Goal: Information Seeking & Learning: Learn about a topic

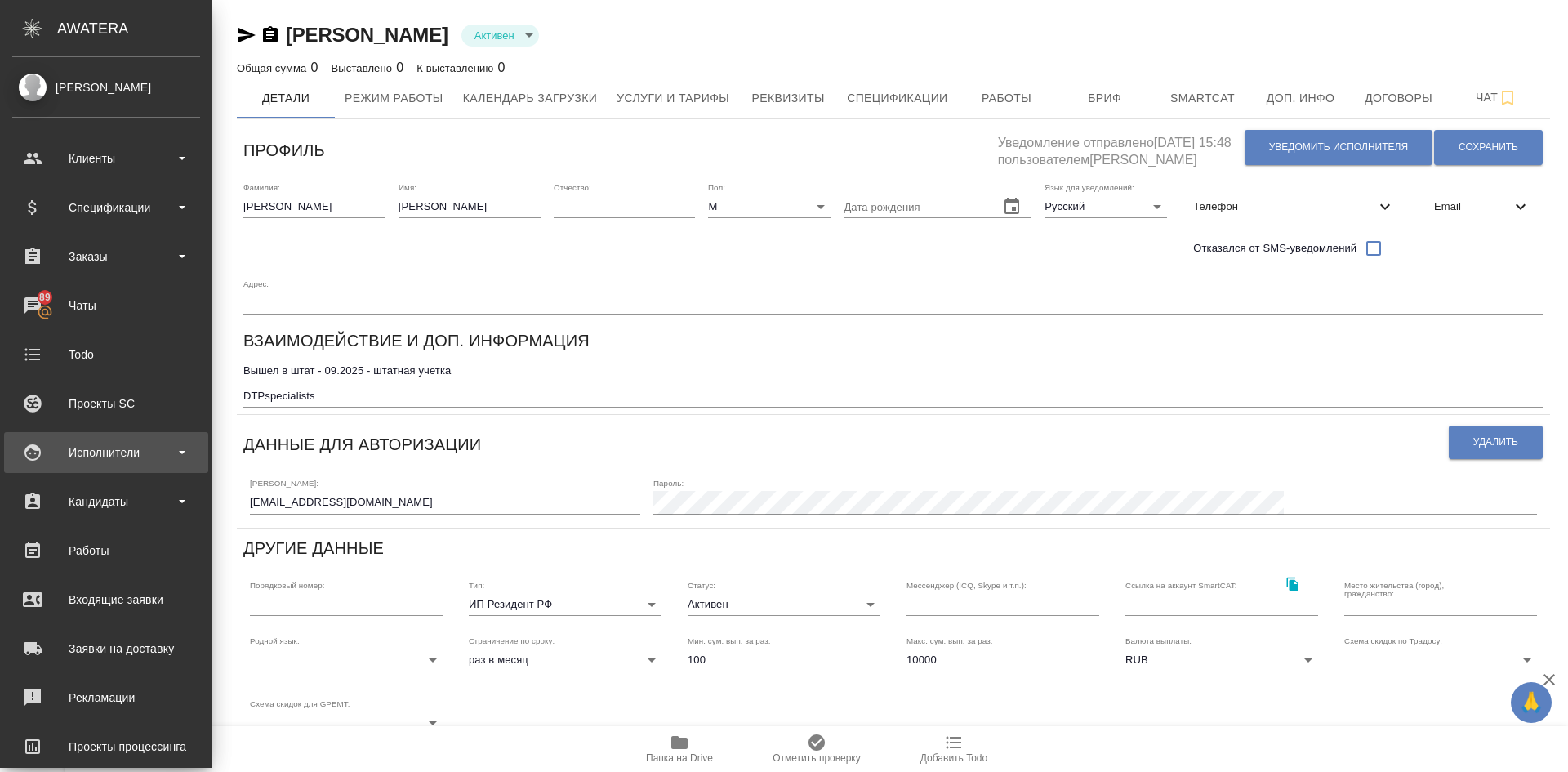
click at [92, 453] on div "Исполнители" at bounding box center [106, 453] width 187 height 24
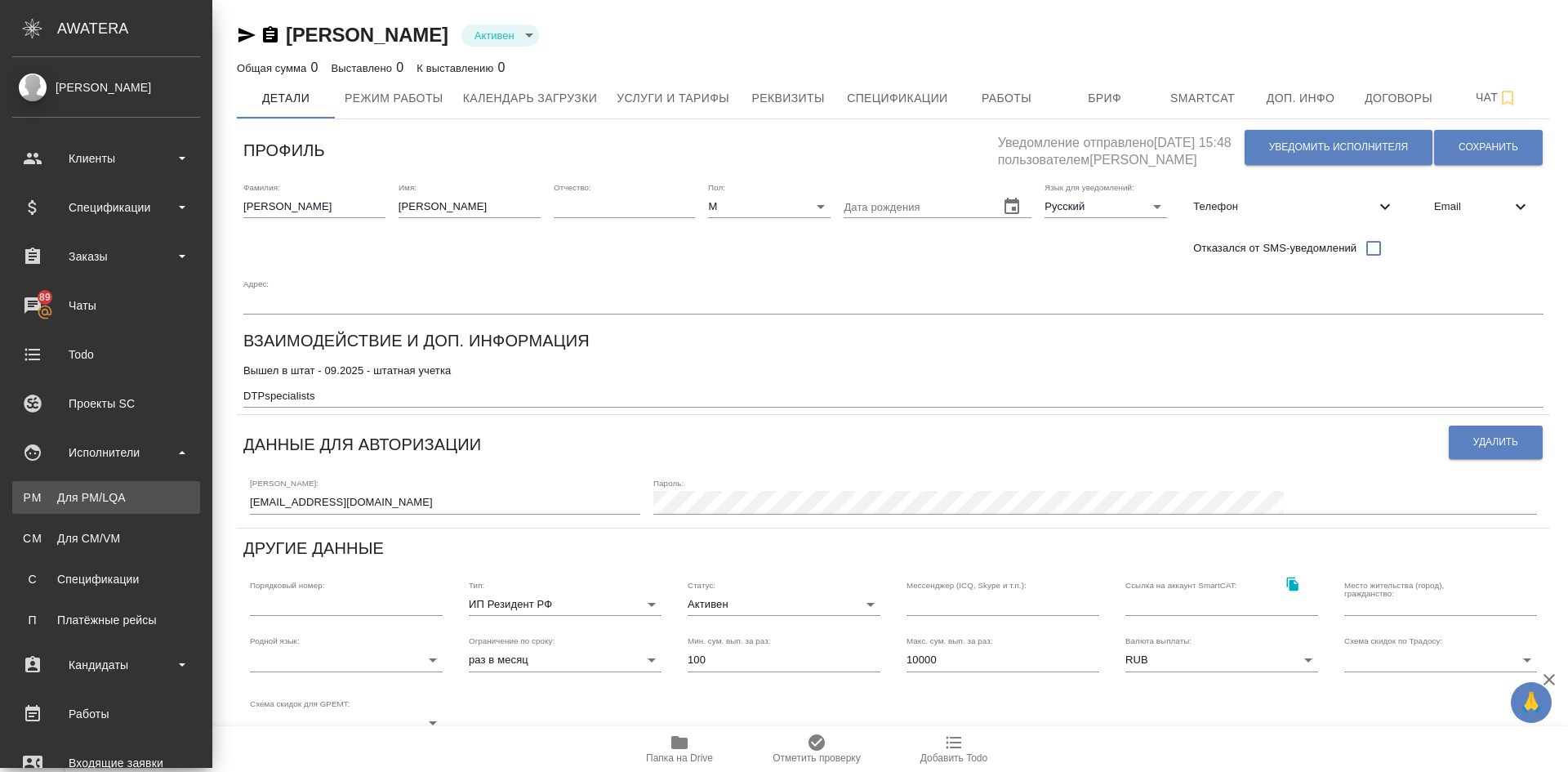
click at [105, 499] on div "Для PM/LQA" at bounding box center [106, 497] width 172 height 16
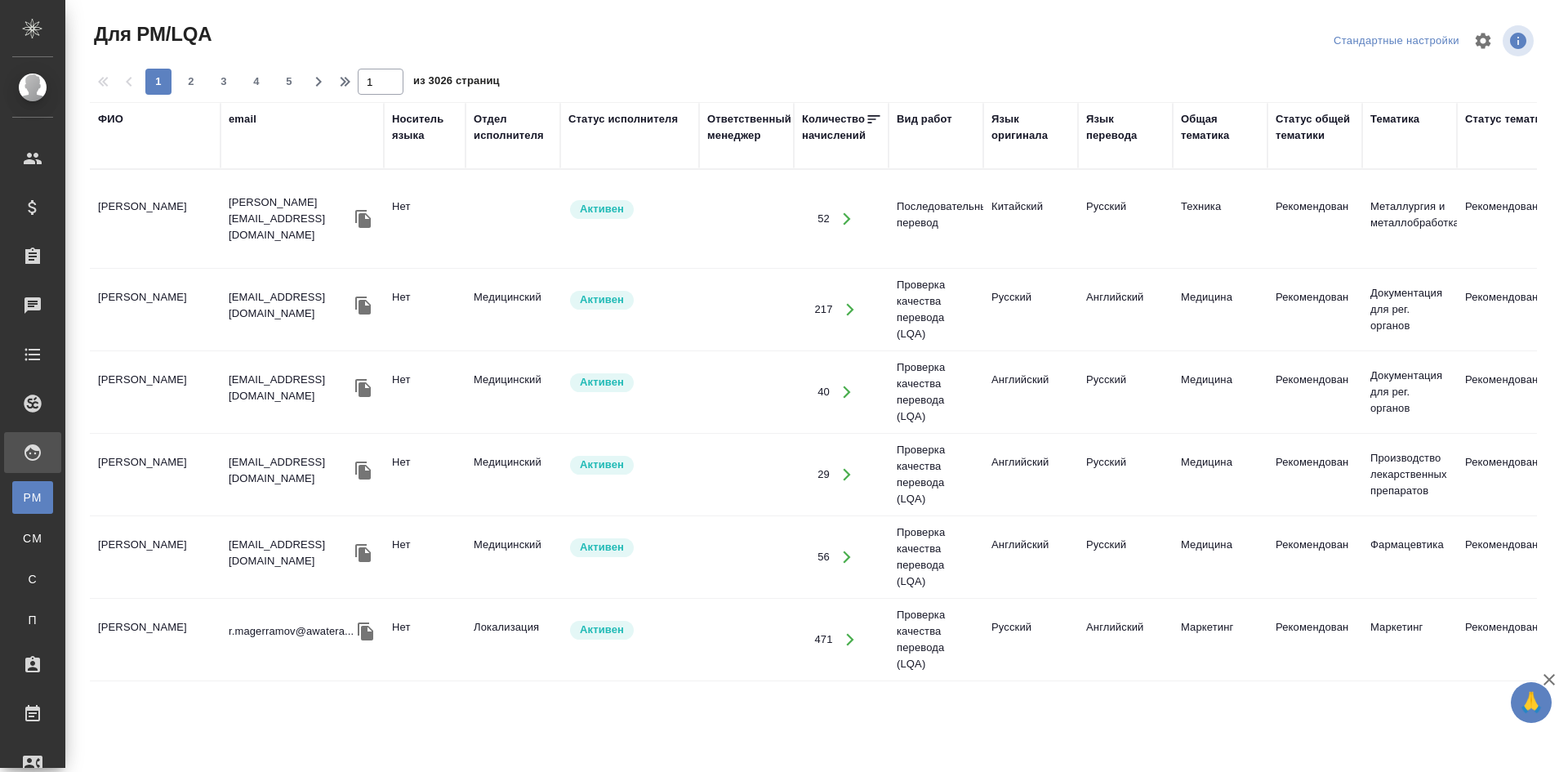
click at [1109, 125] on div "Язык перевода" at bounding box center [1126, 127] width 79 height 33
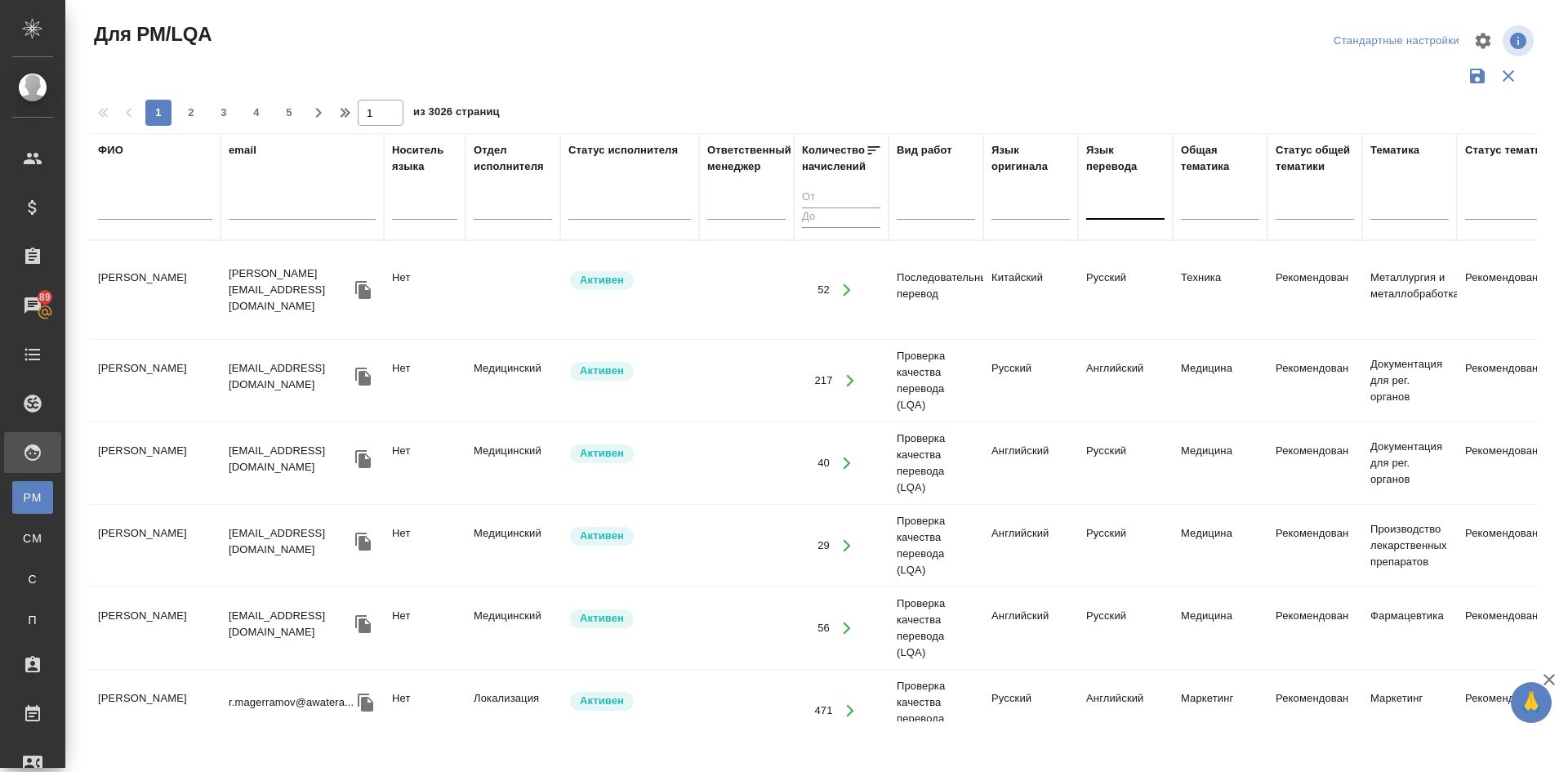
click at [1105, 198] on div at bounding box center [1126, 203] width 79 height 23
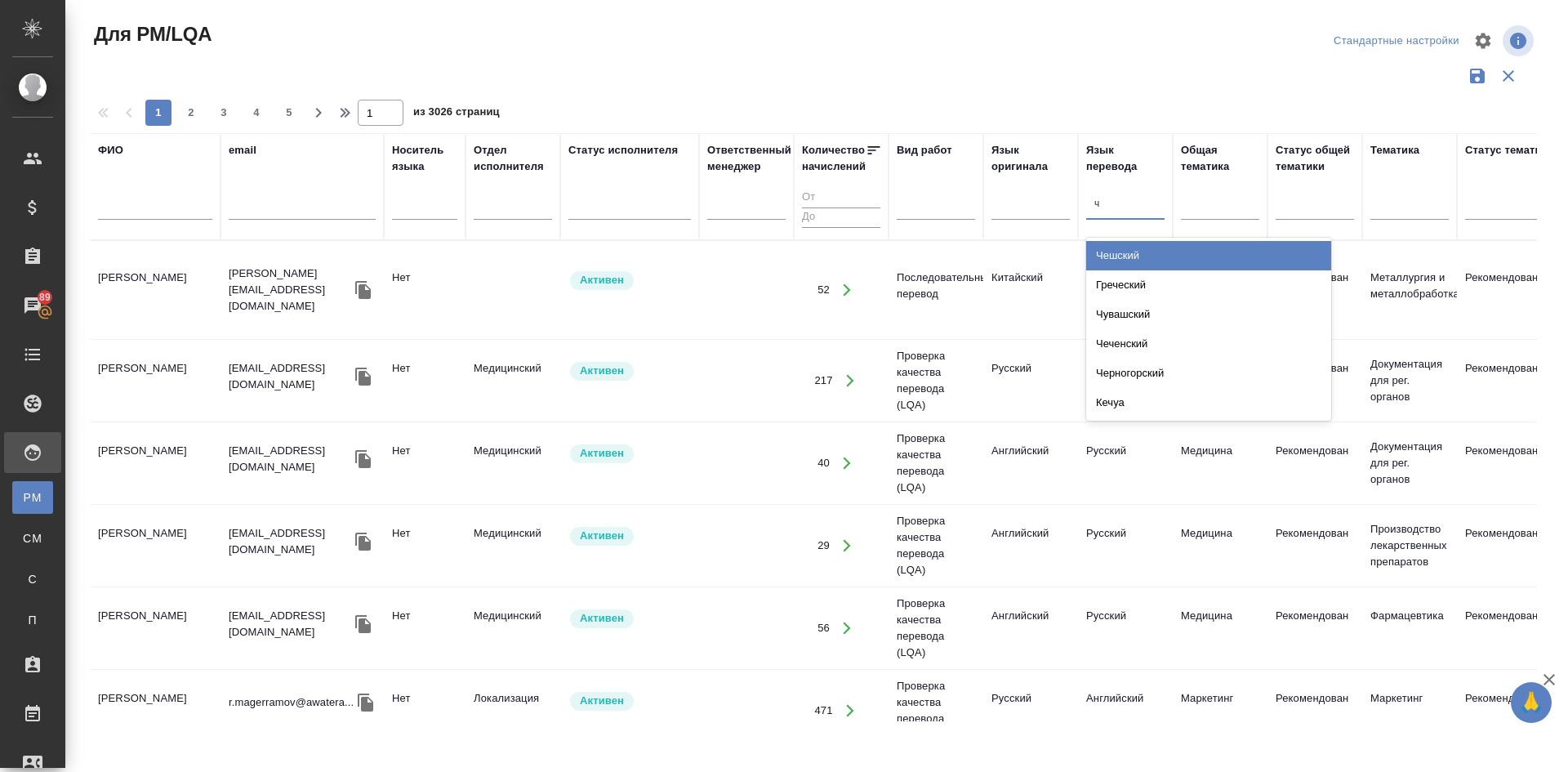
type input "че"
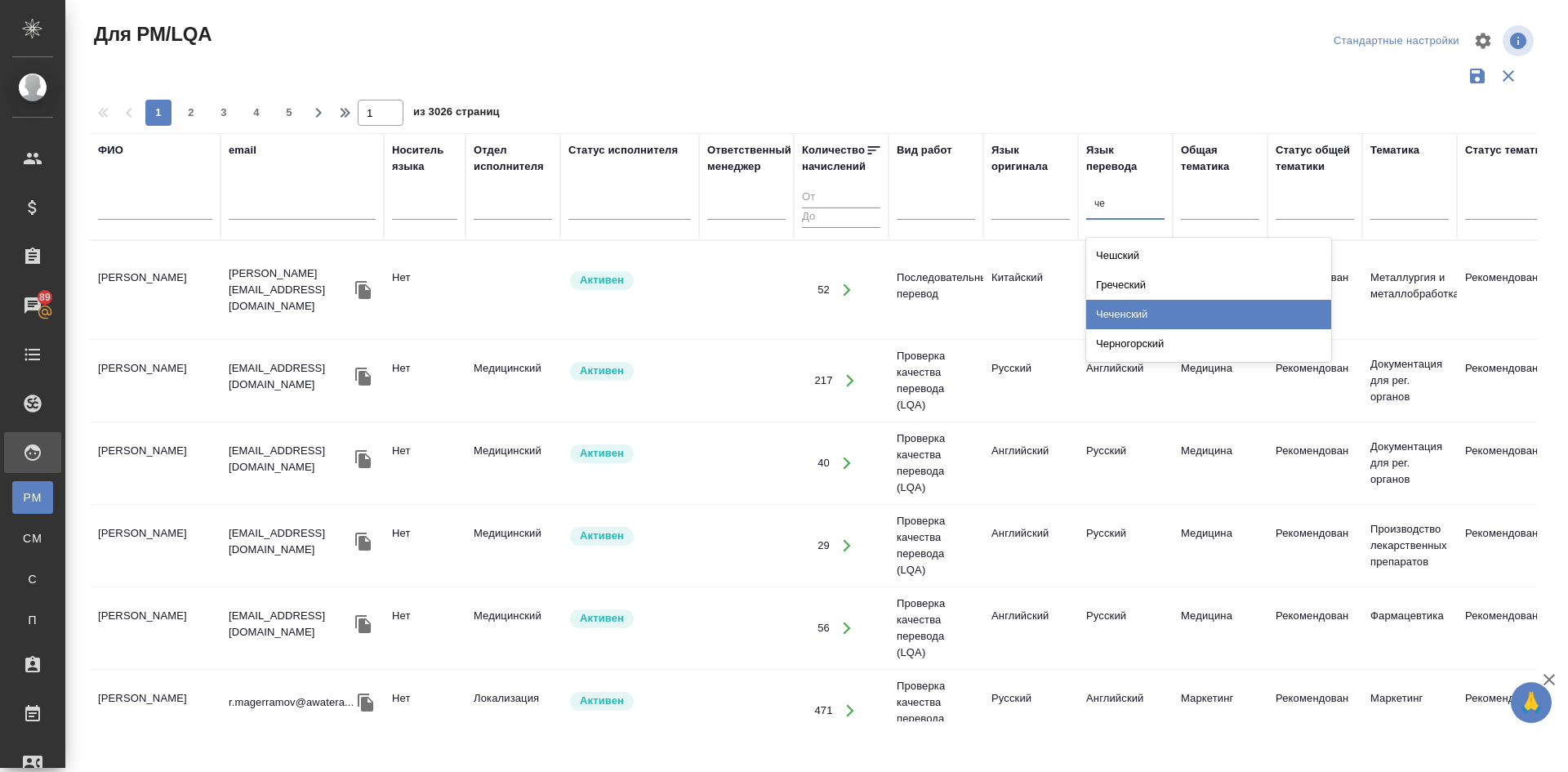
click at [1116, 315] on div "Чеченский" at bounding box center [1208, 314] width 245 height 29
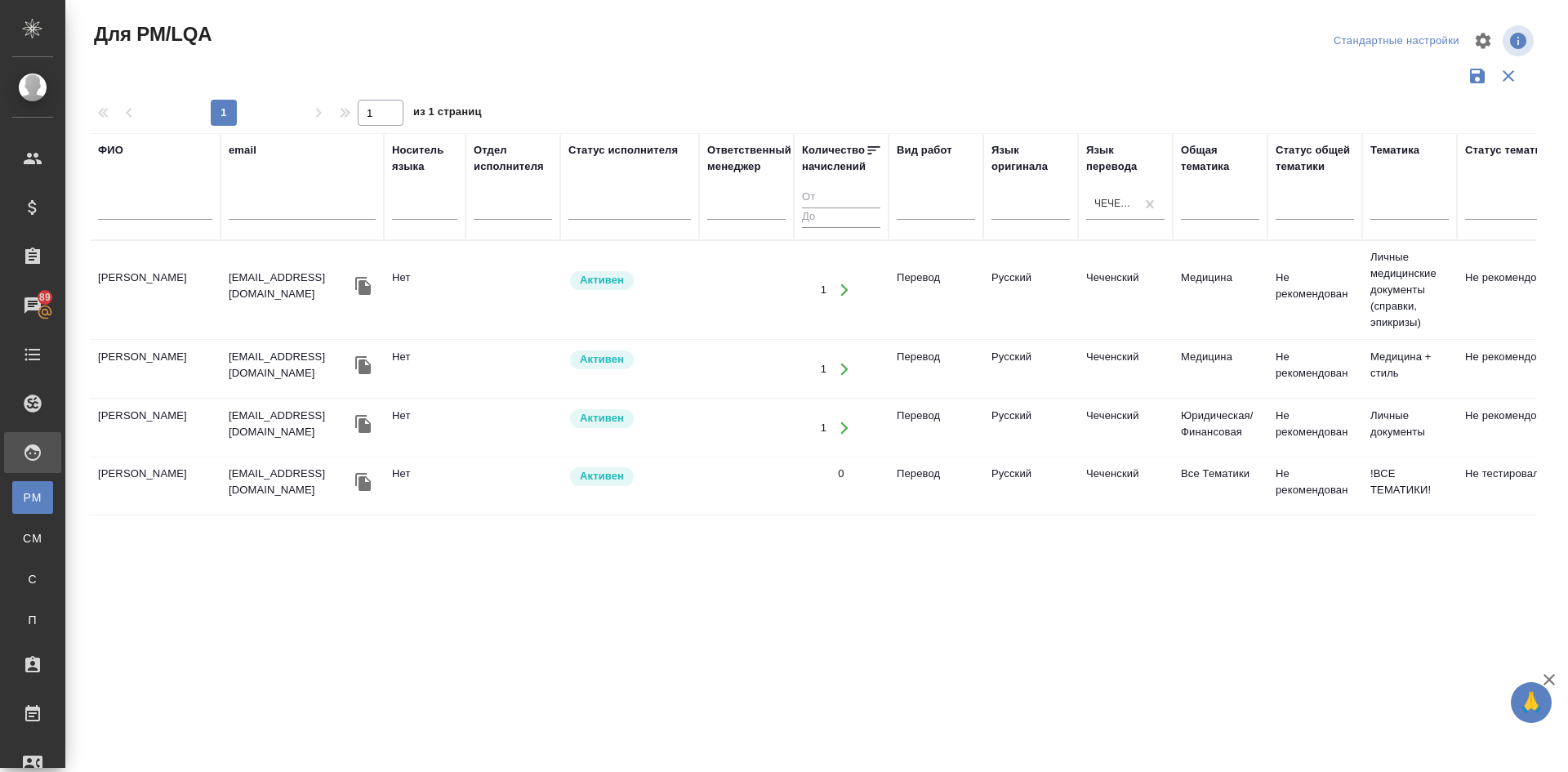
click at [131, 277] on td "[PERSON_NAME]" at bounding box center [155, 290] width 130 height 57
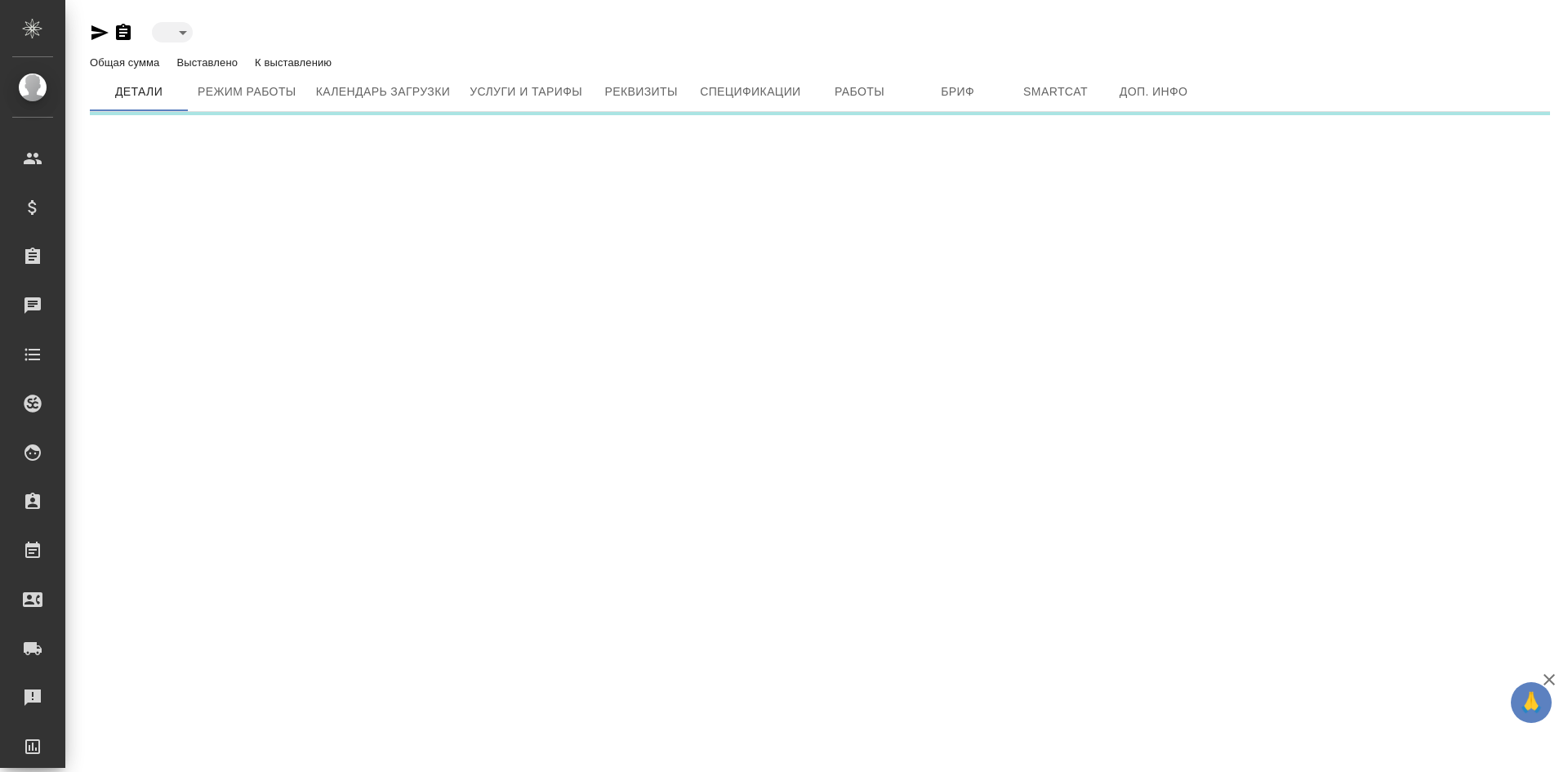
type input "active"
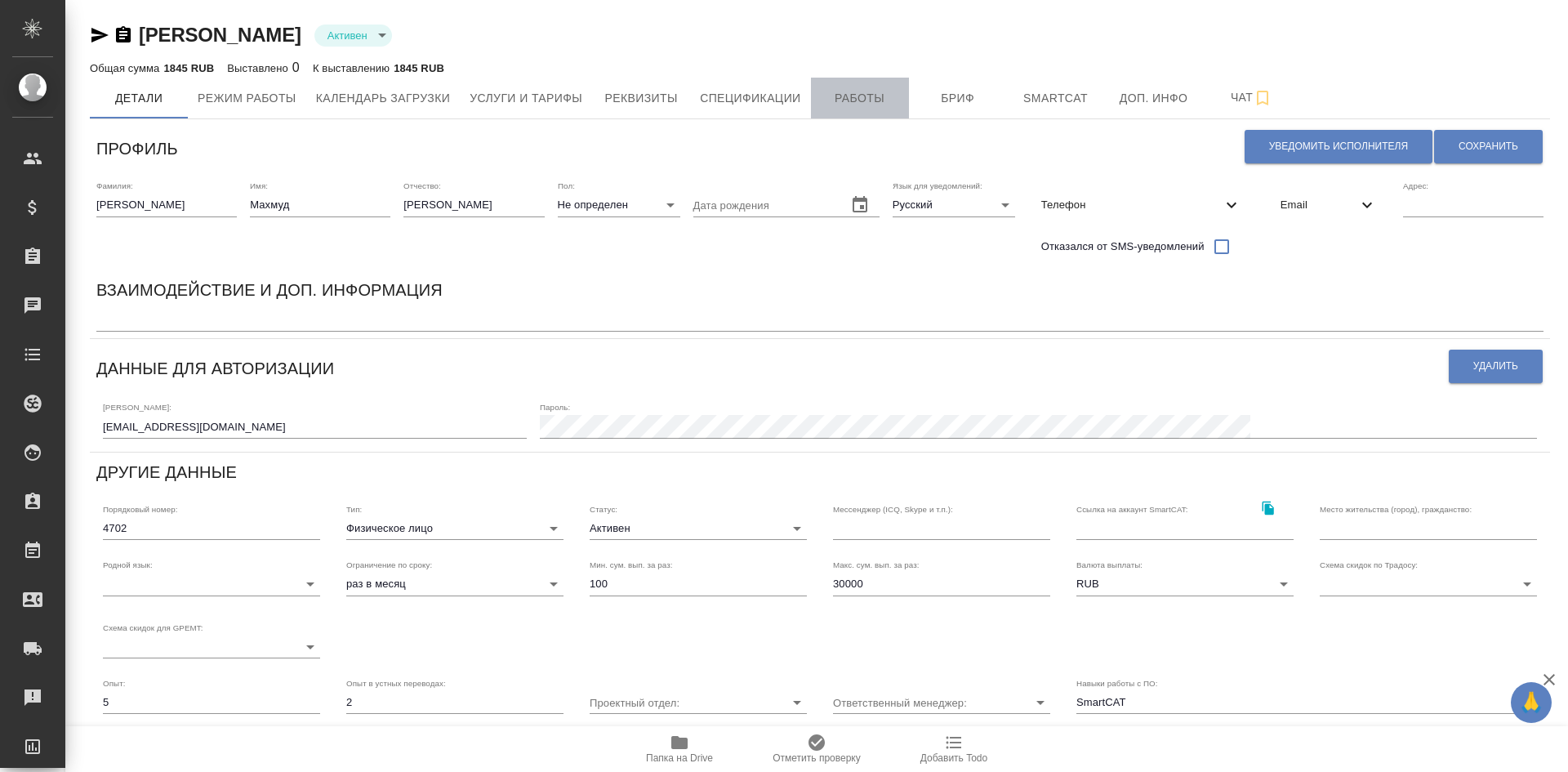
click at [846, 100] on span "Работы" at bounding box center [860, 98] width 79 height 21
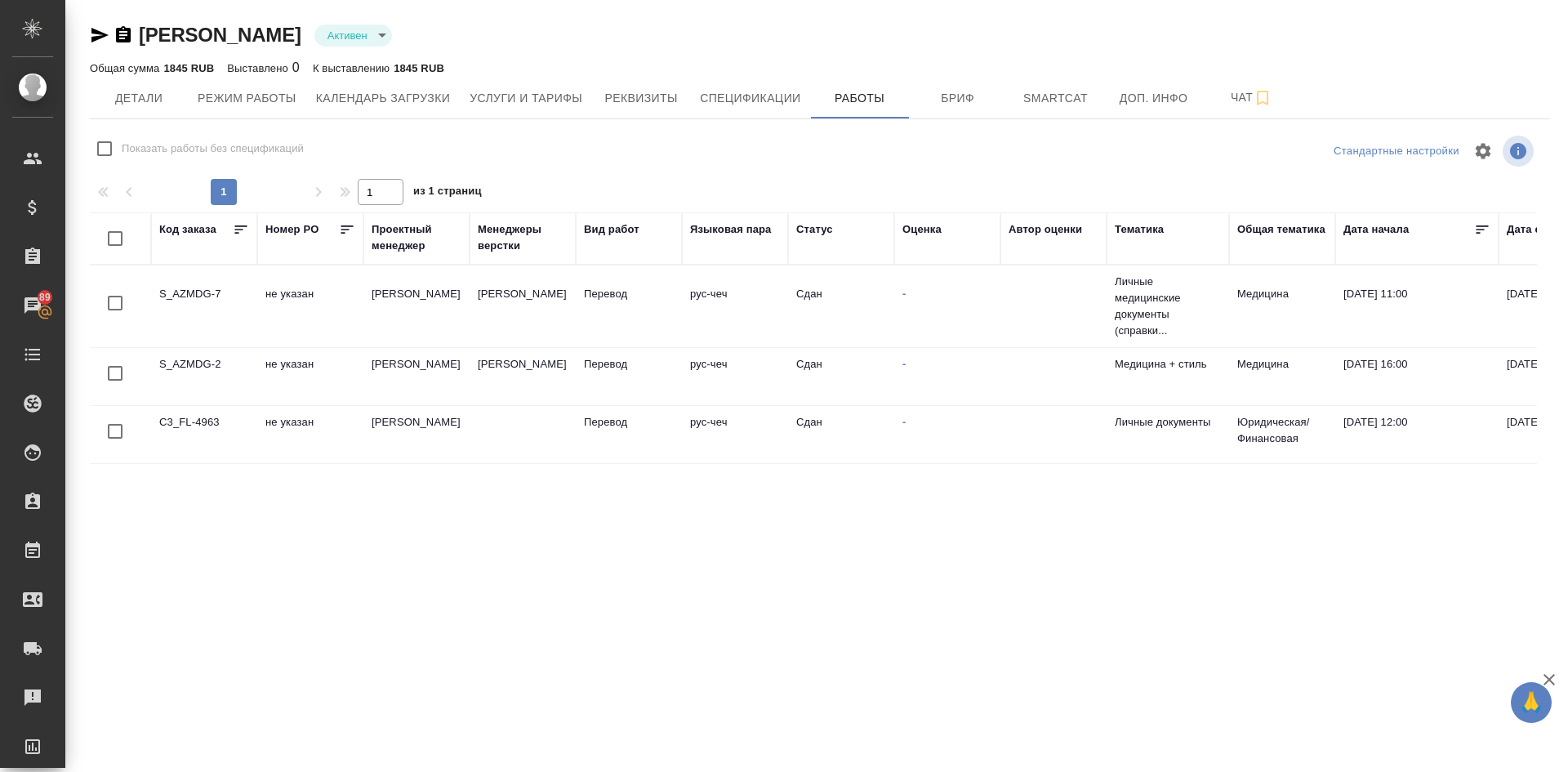
click at [186, 32] on link "[PERSON_NAME]" at bounding box center [219, 35] width 162 height 22
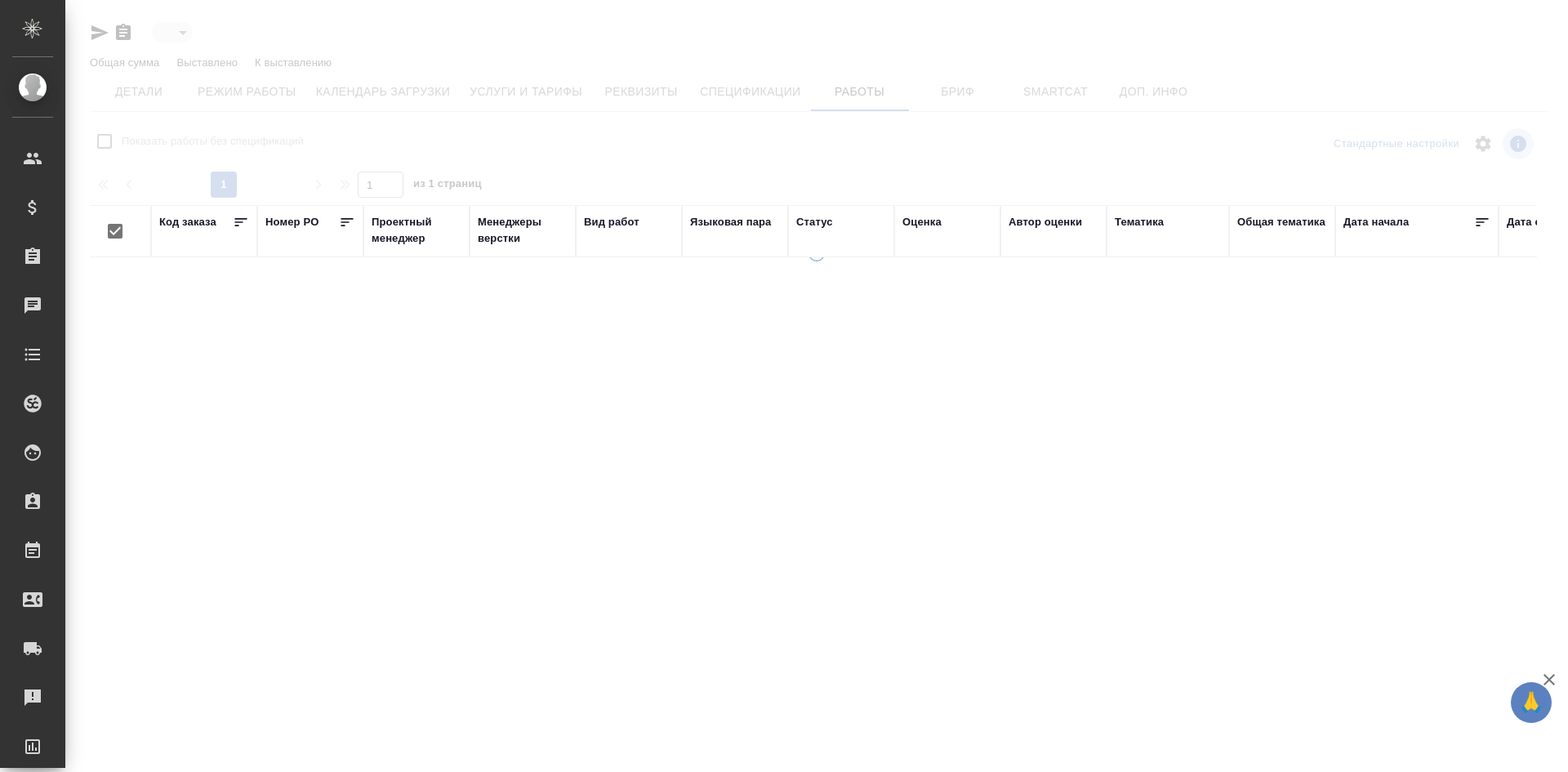
type input "active"
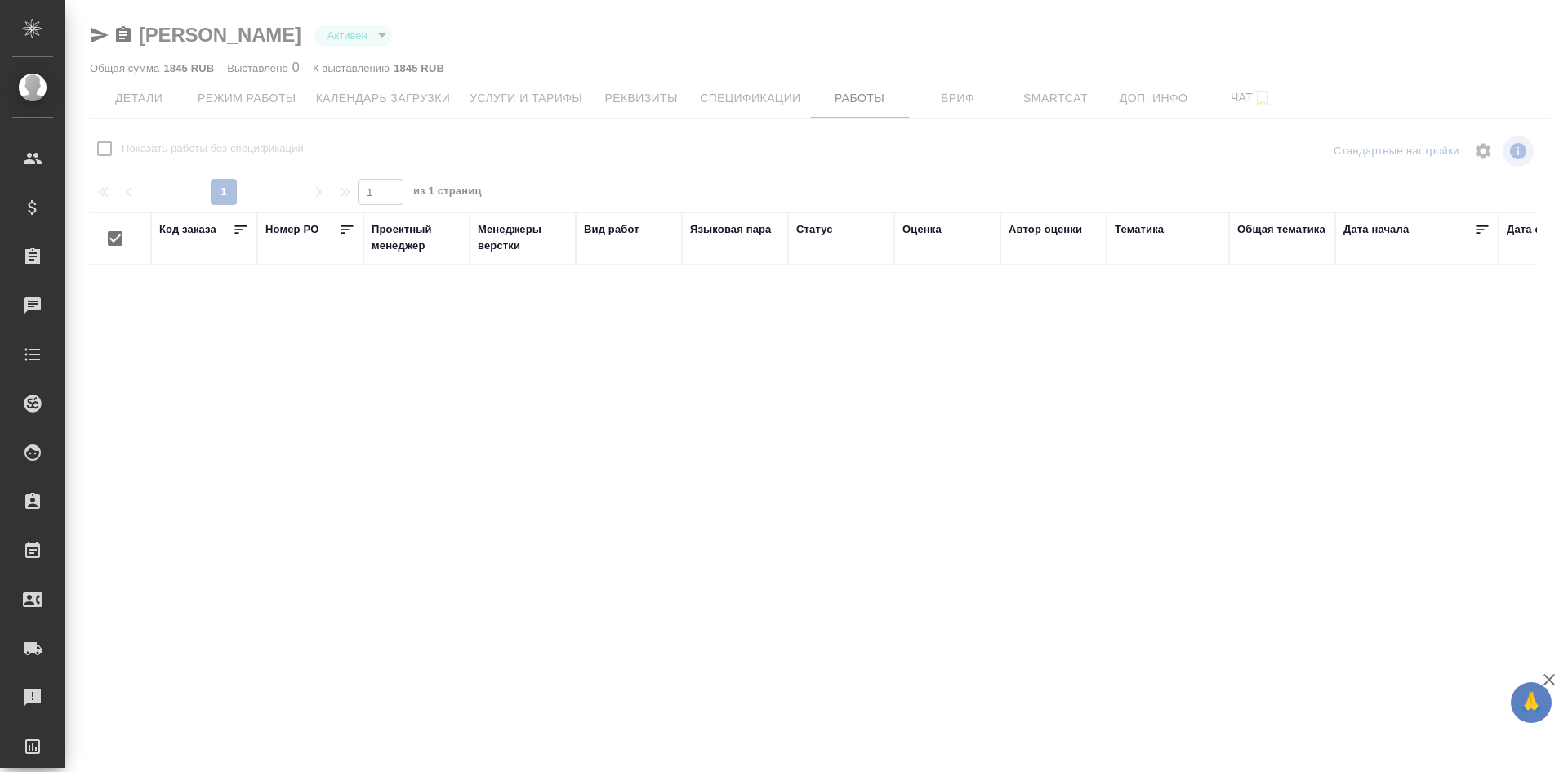
checkbox input "false"
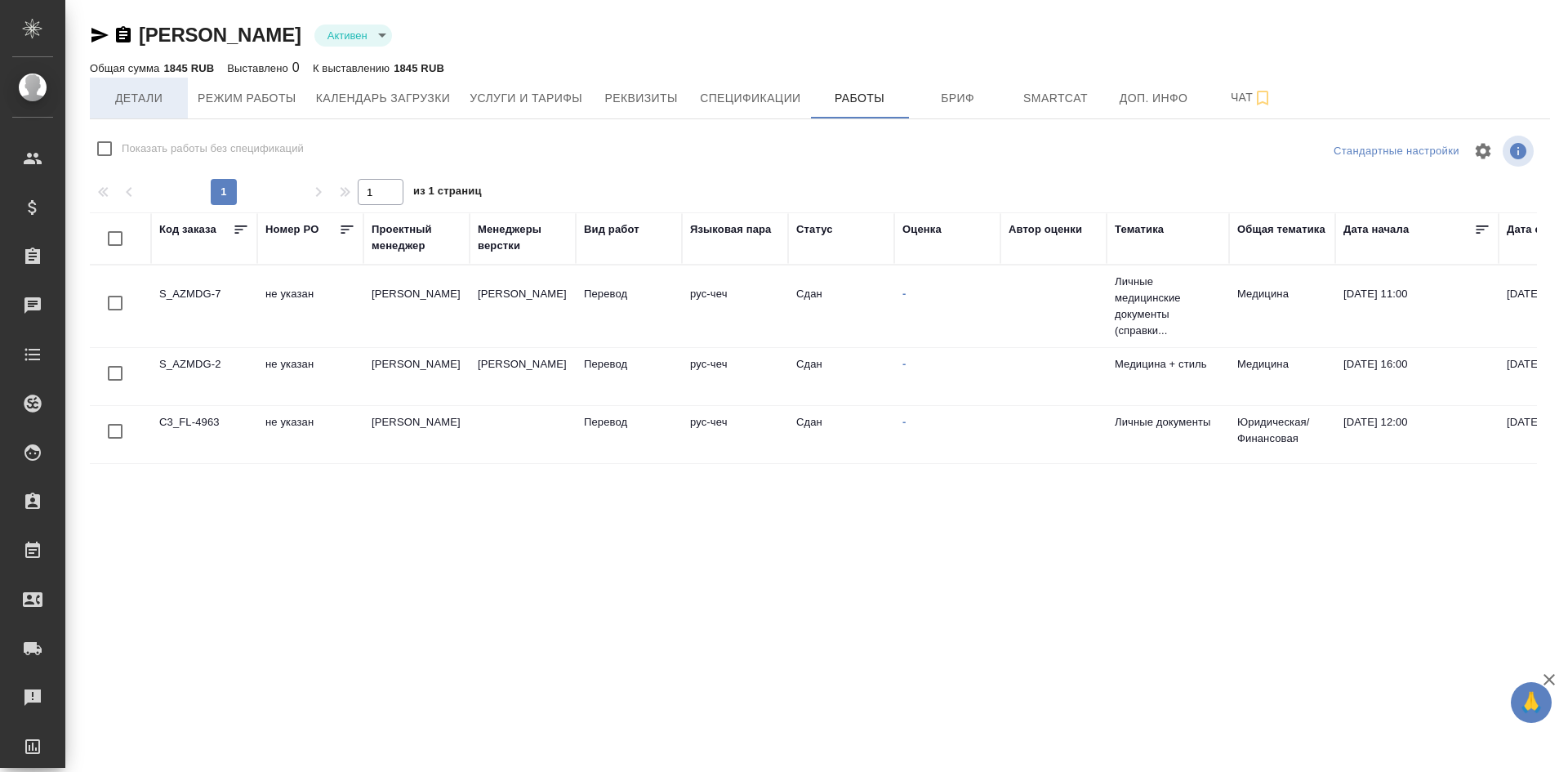
click at [112, 93] on span "Детали" at bounding box center [139, 98] width 79 height 21
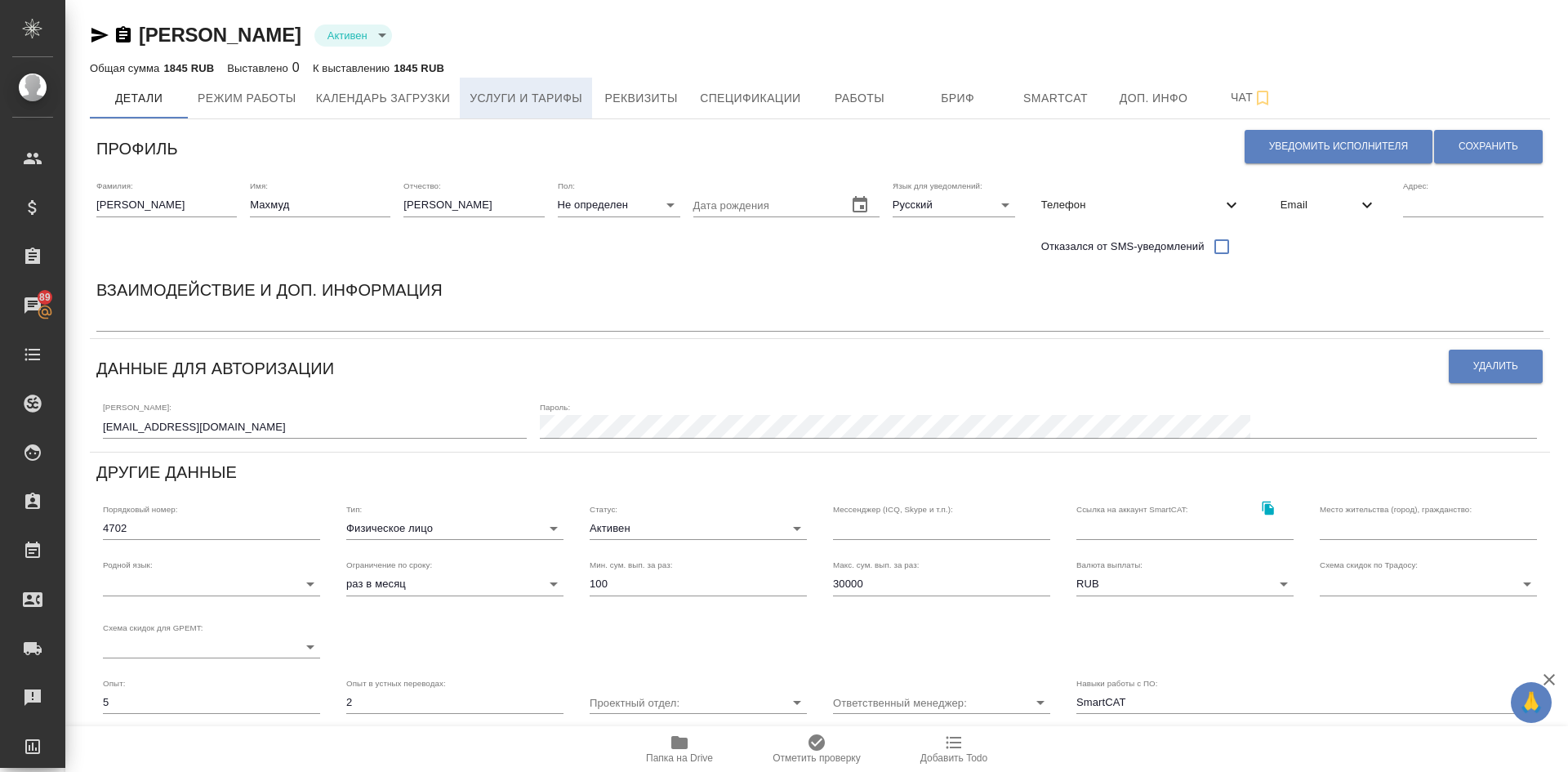
click at [507, 92] on span "Услуги и тарифы" at bounding box center [526, 98] width 112 height 21
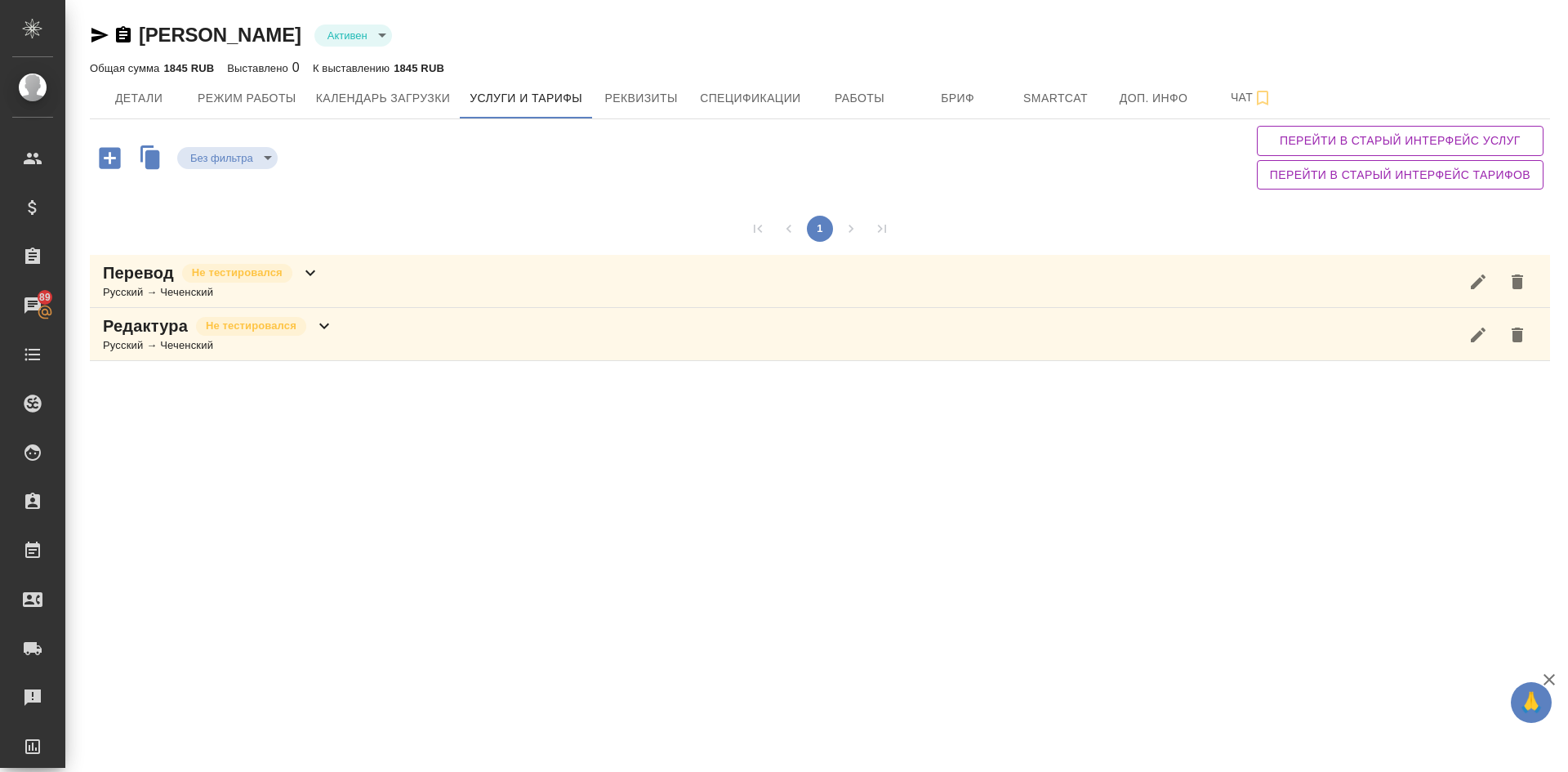
click at [153, 272] on p "Перевод" at bounding box center [139, 273] width 71 height 22
